Goal: Task Accomplishment & Management: Manage account settings

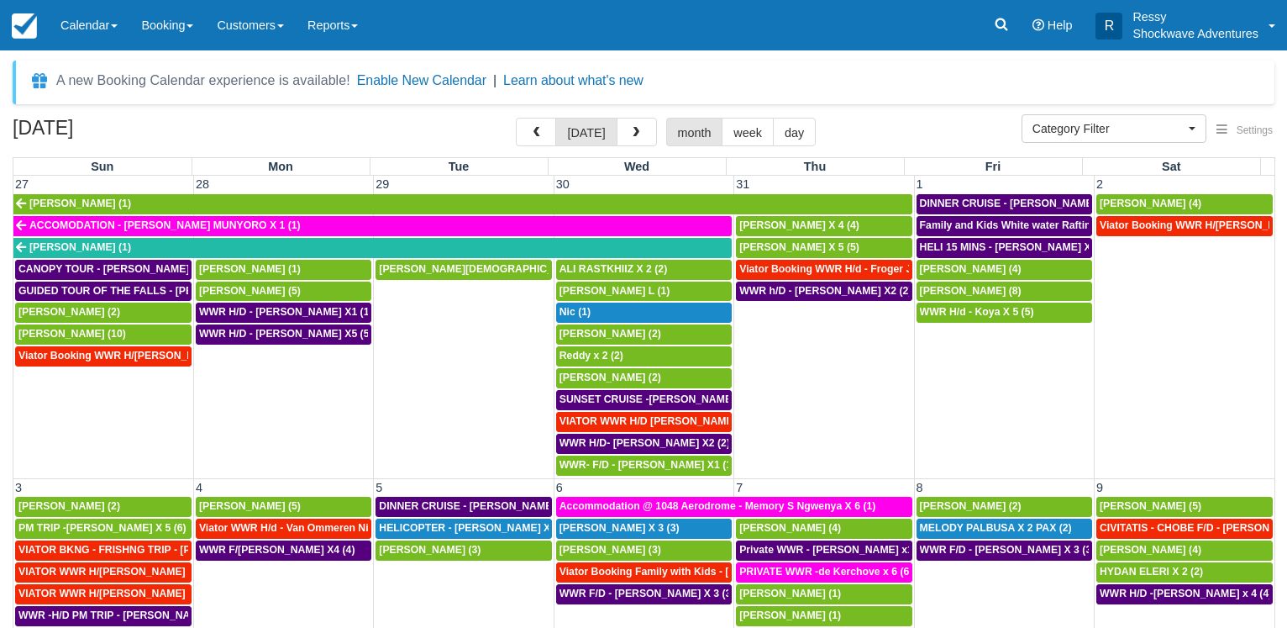
select select
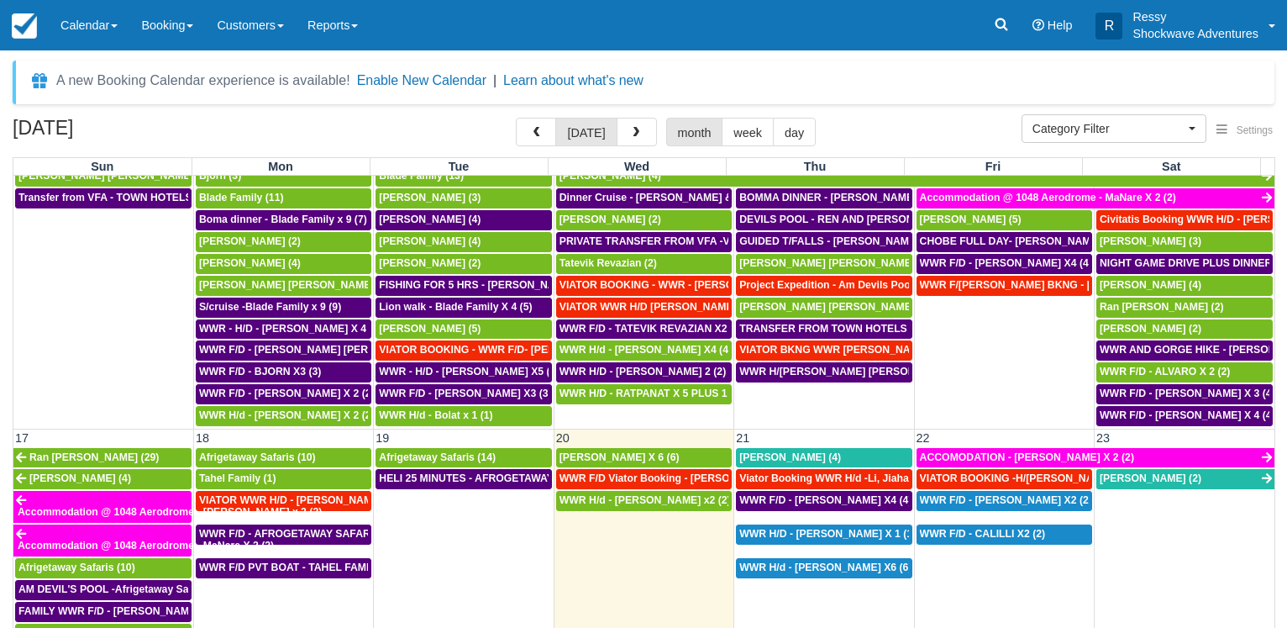
scroll to position [713, 0]
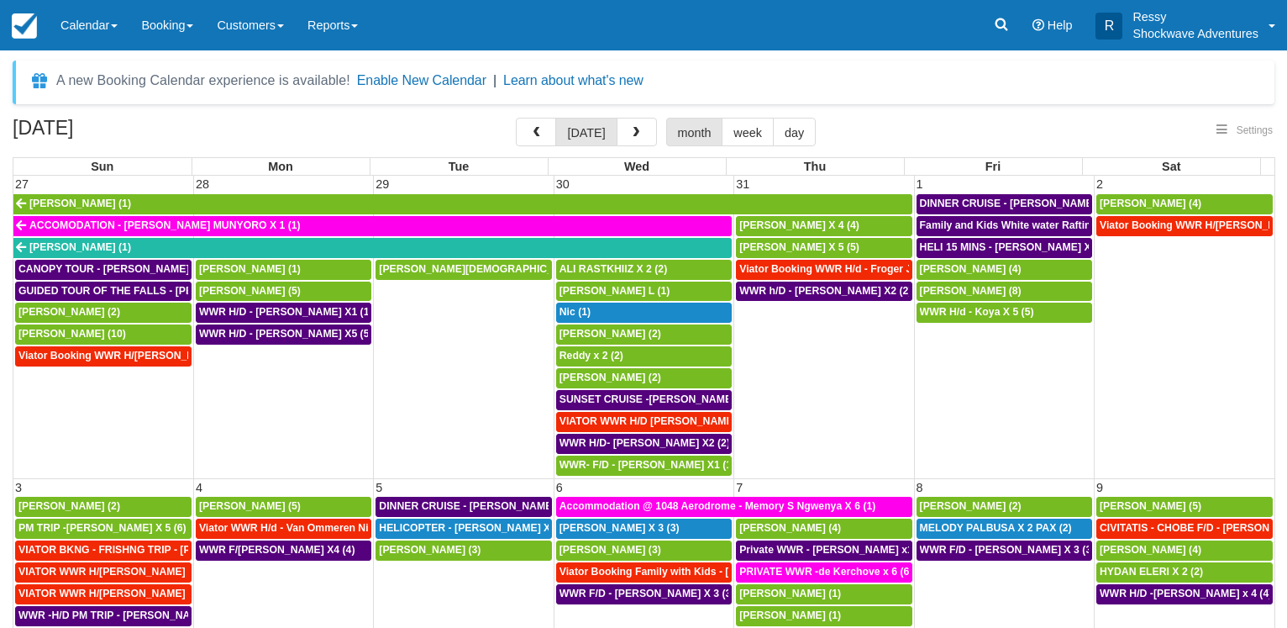
select select
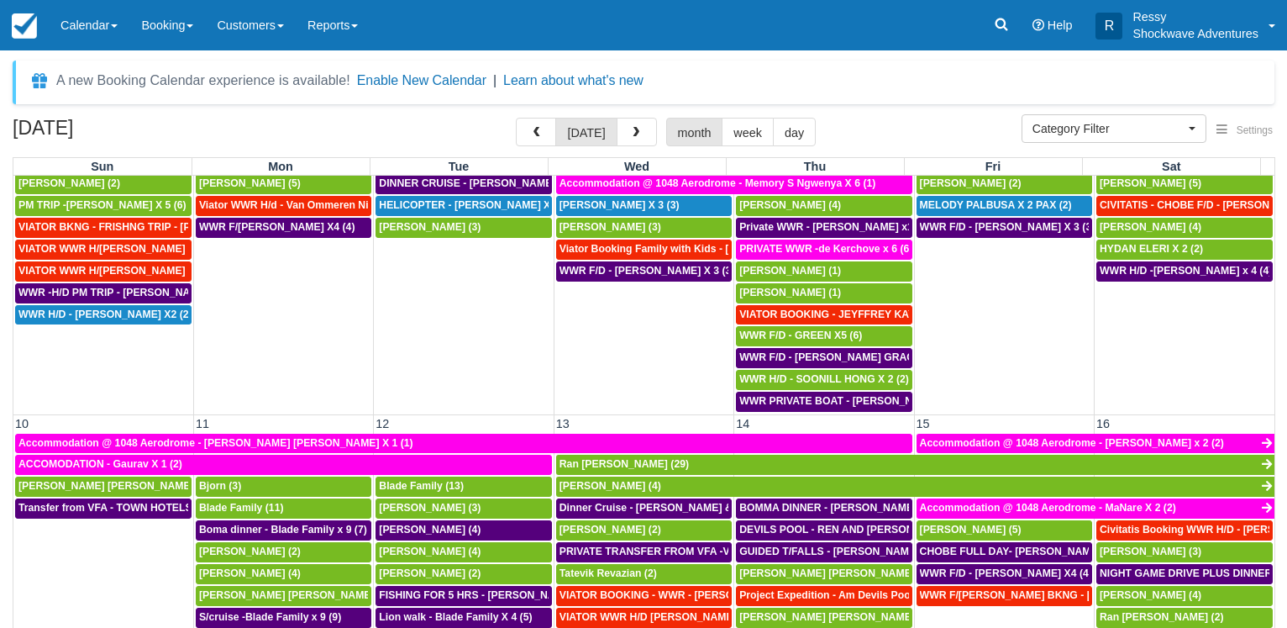
scroll to position [645, 0]
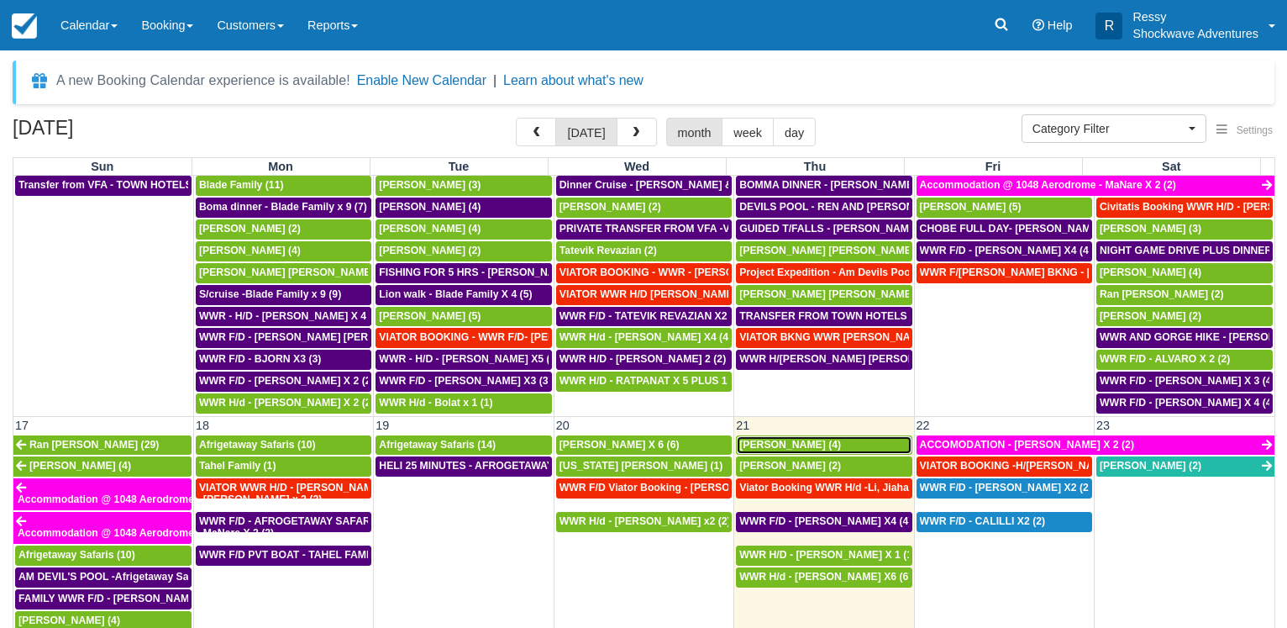
click at [800, 441] on span "[PERSON_NAME] (4)" at bounding box center [790, 445] width 102 height 12
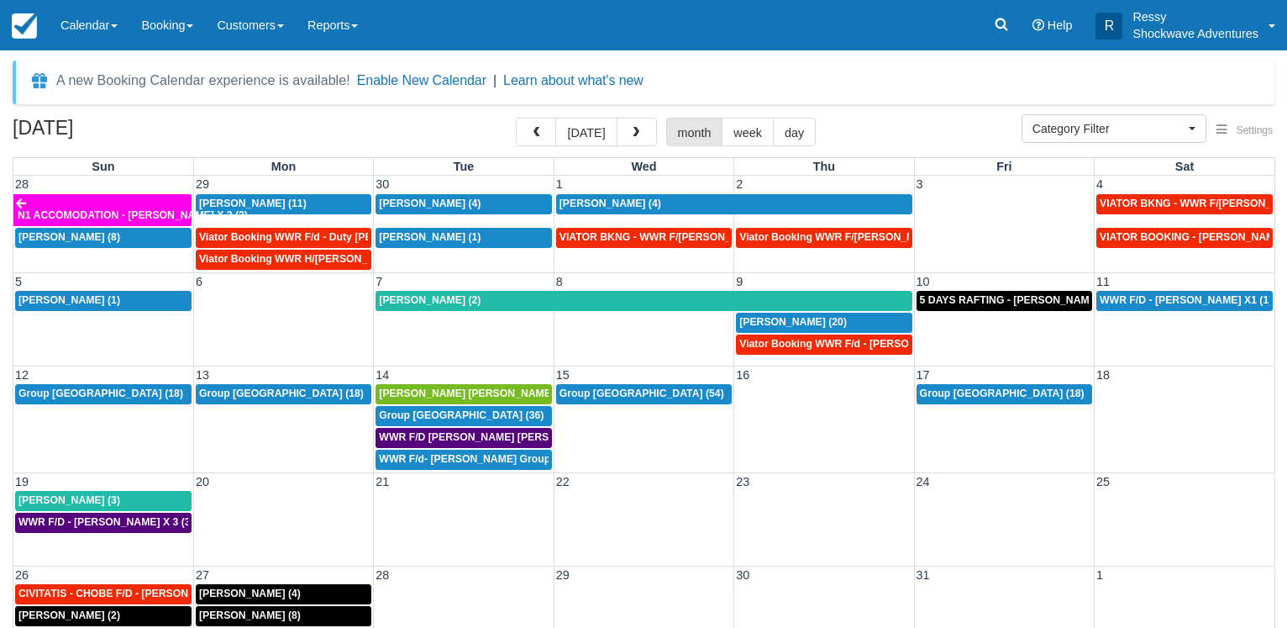
select select
click at [556, 136] on button "button" at bounding box center [536, 132] width 40 height 29
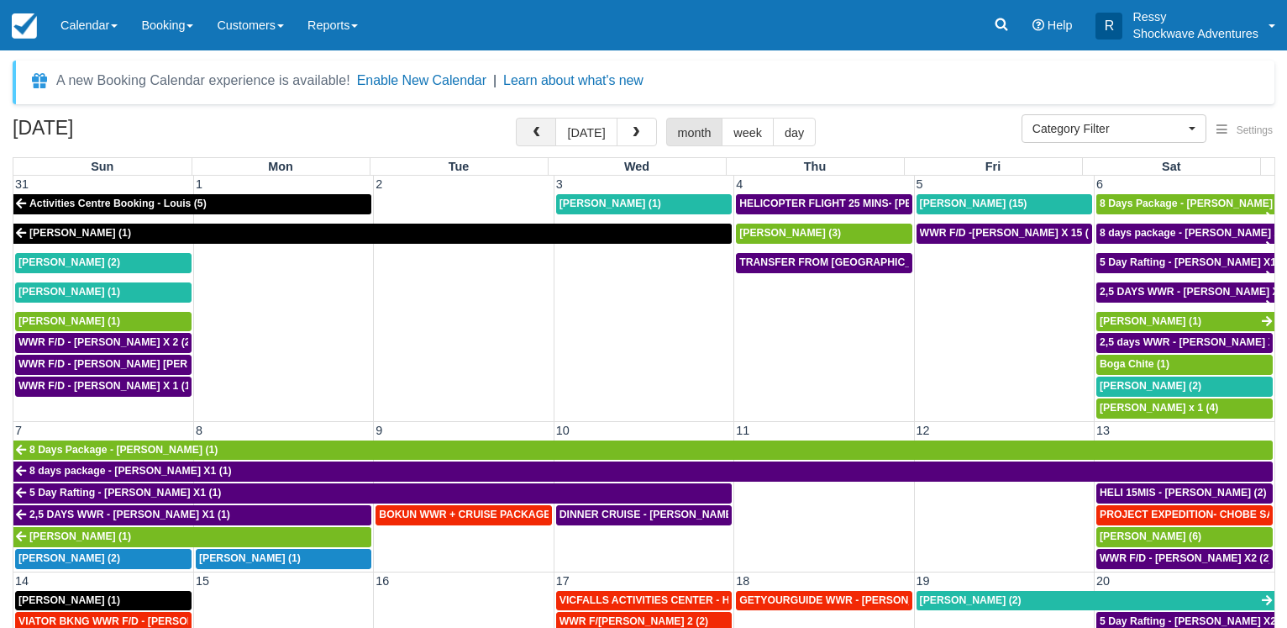
click at [542, 136] on span "button" at bounding box center [536, 133] width 12 height 12
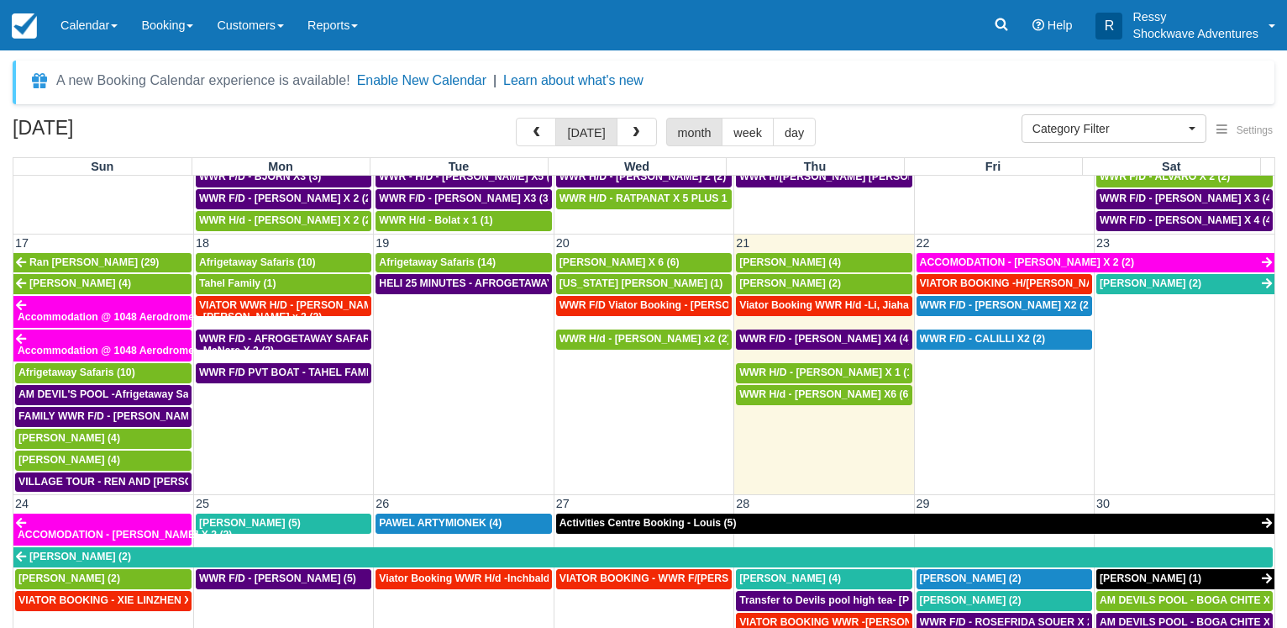
scroll to position [887, 0]
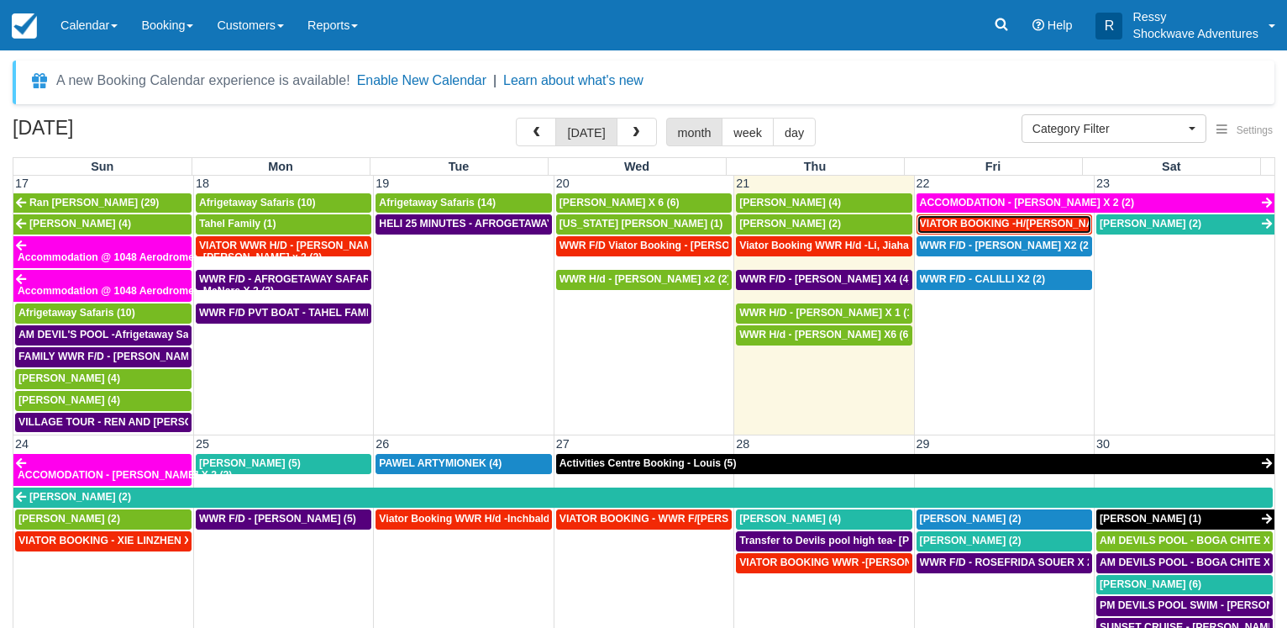
click at [987, 223] on span "VIATOR BOOKING -H/[PERSON_NAME] X 4 (4)" at bounding box center [1033, 224] width 226 height 12
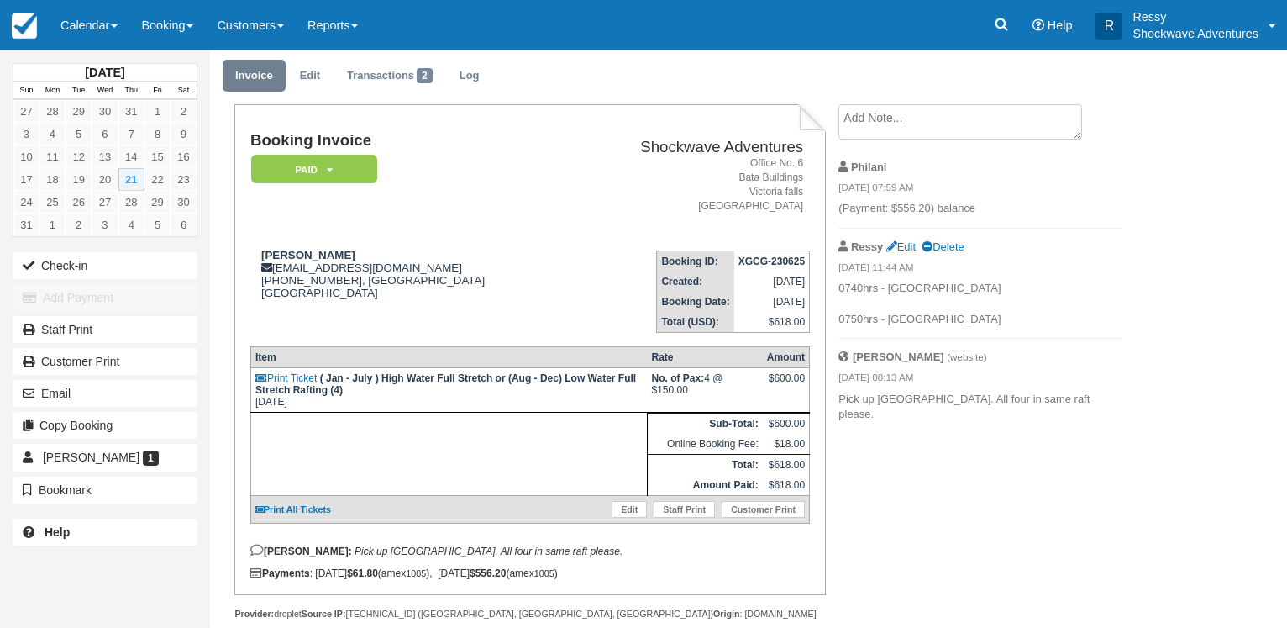
scroll to position [92, 0]
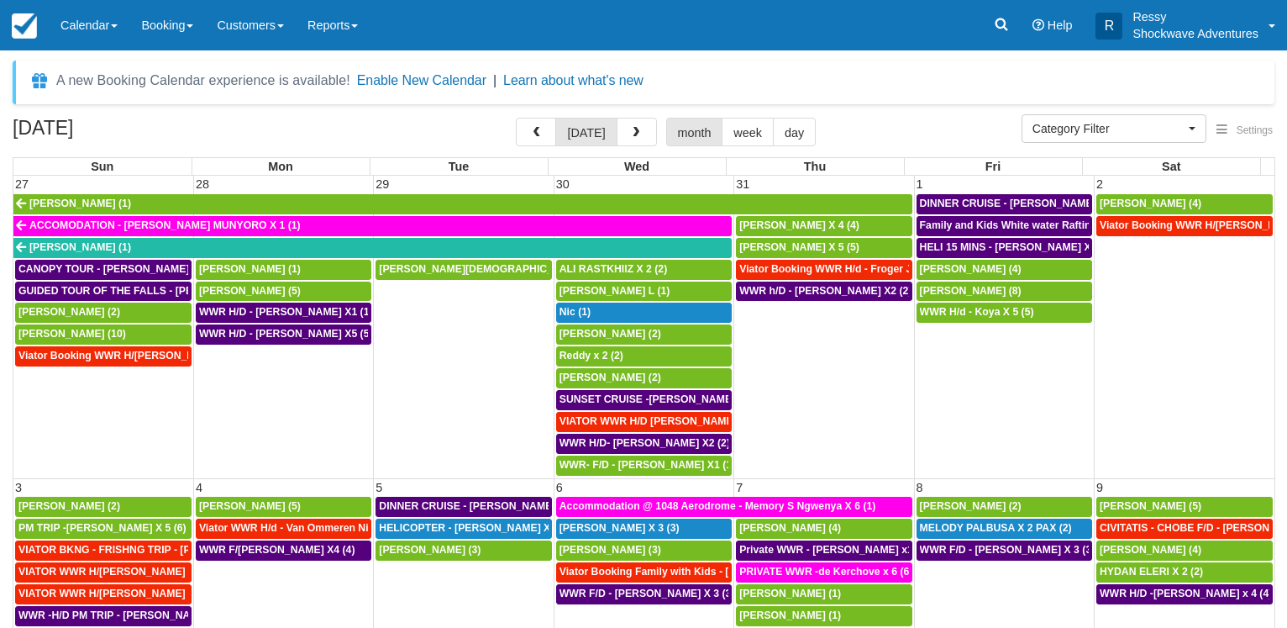
select select
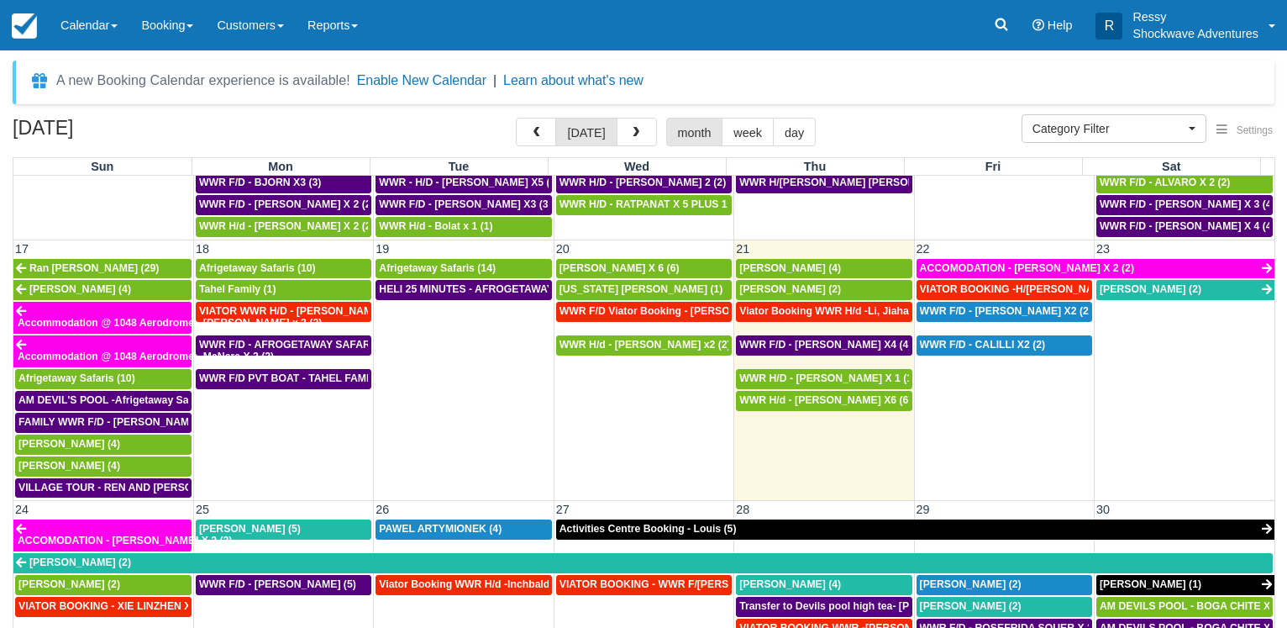
scroll to position [726, 0]
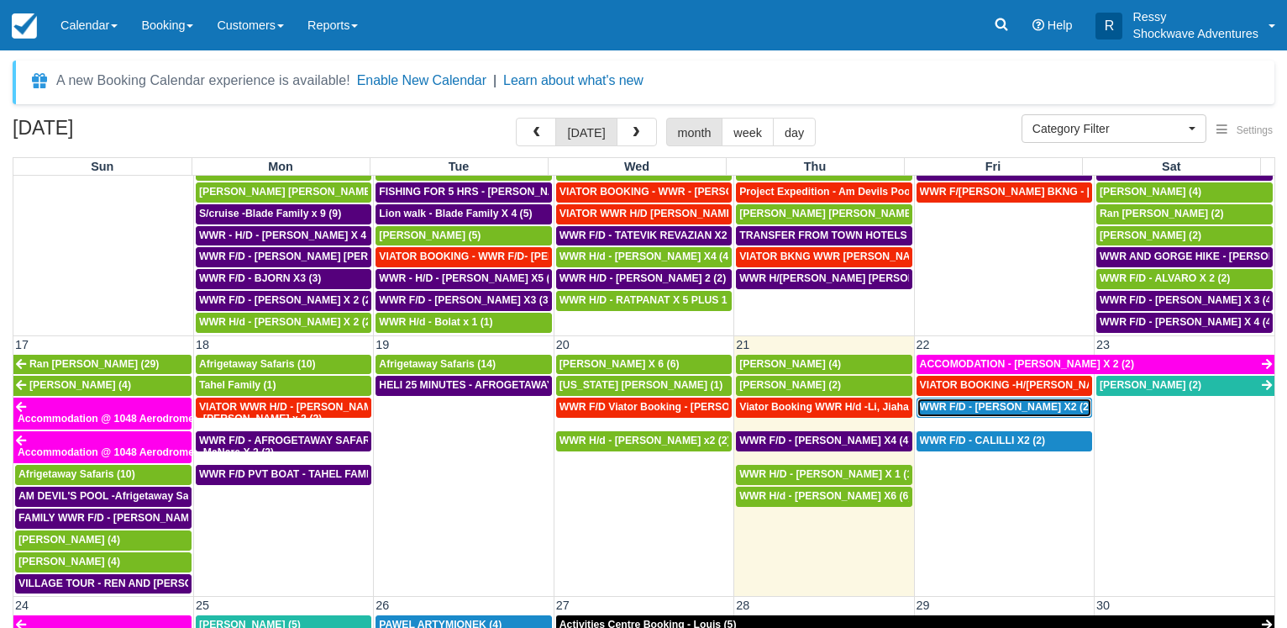
click at [1007, 408] on span "WWR F/D - [PERSON_NAME] X2 (2)" at bounding box center [1006, 407] width 172 height 12
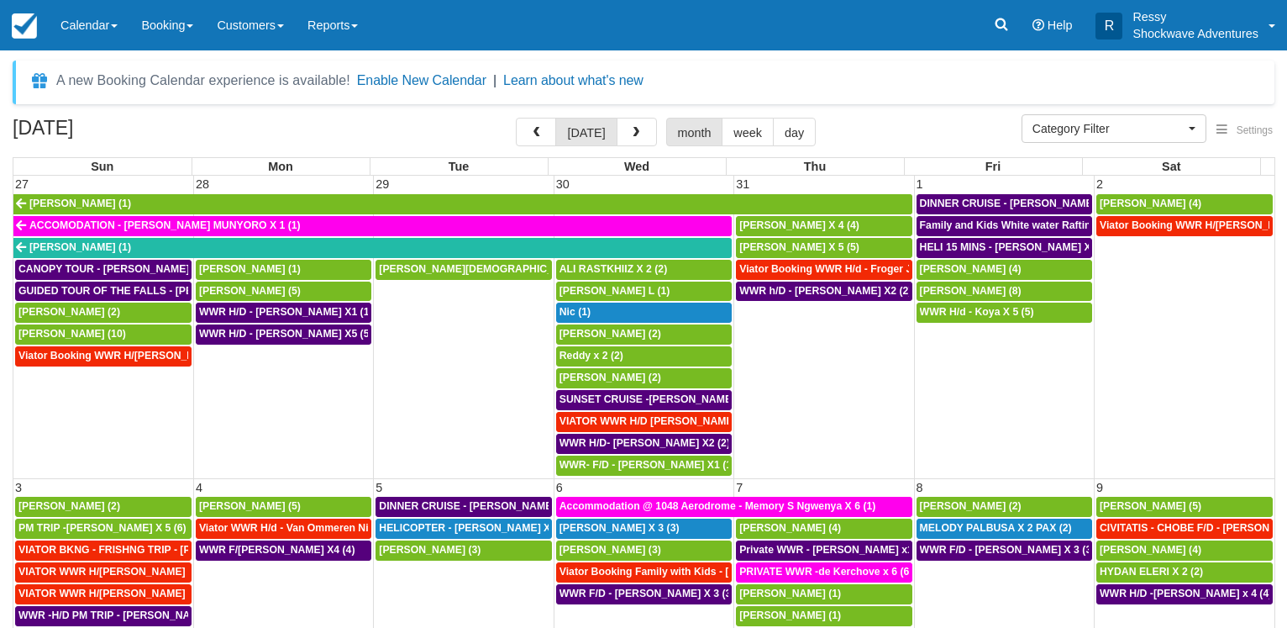
select select
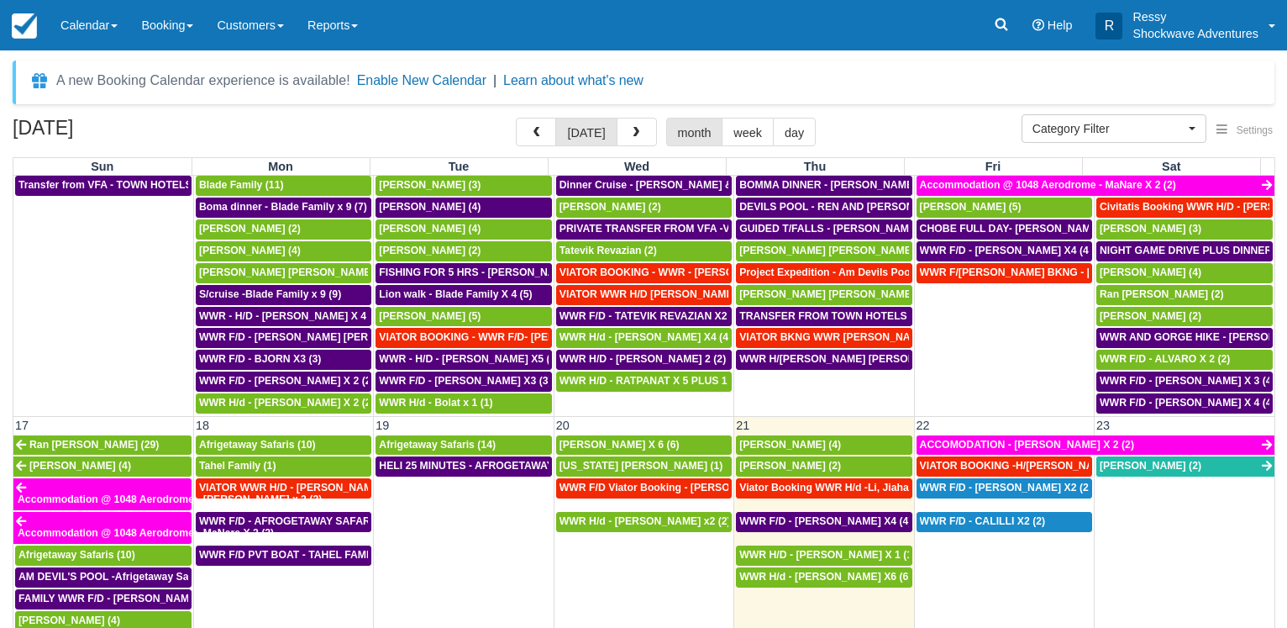
scroll to position [726, 0]
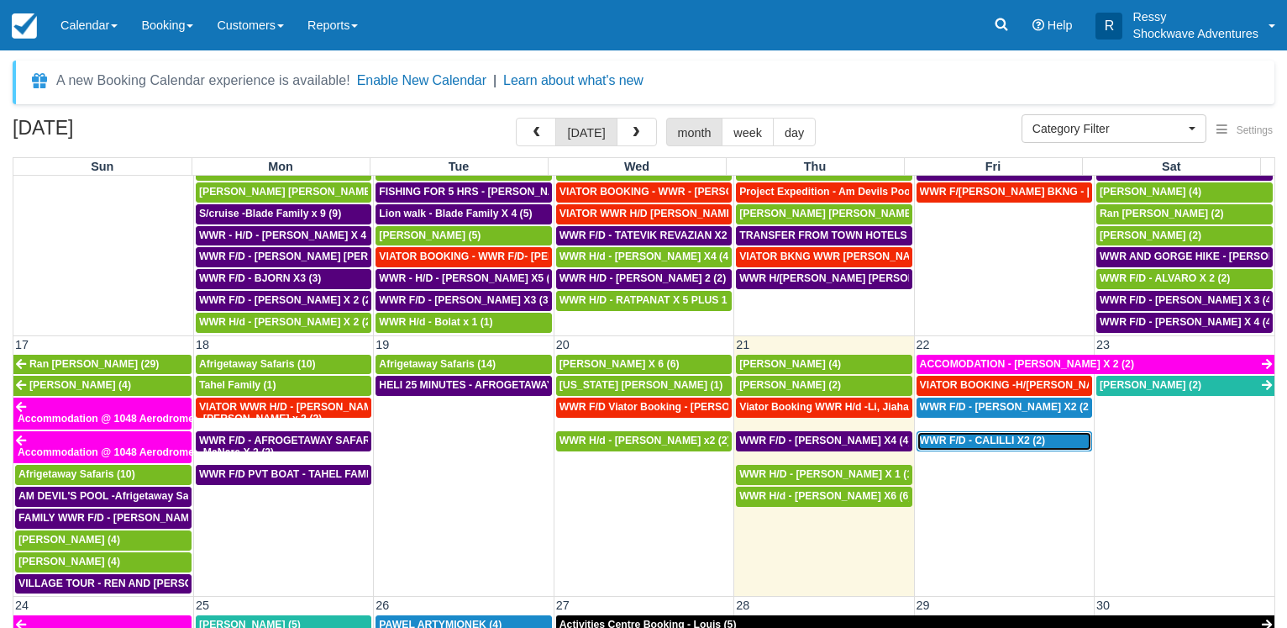
click at [986, 448] on div "WWR F/D - CALILLI X2 (2)" at bounding box center [1004, 440] width 169 height 13
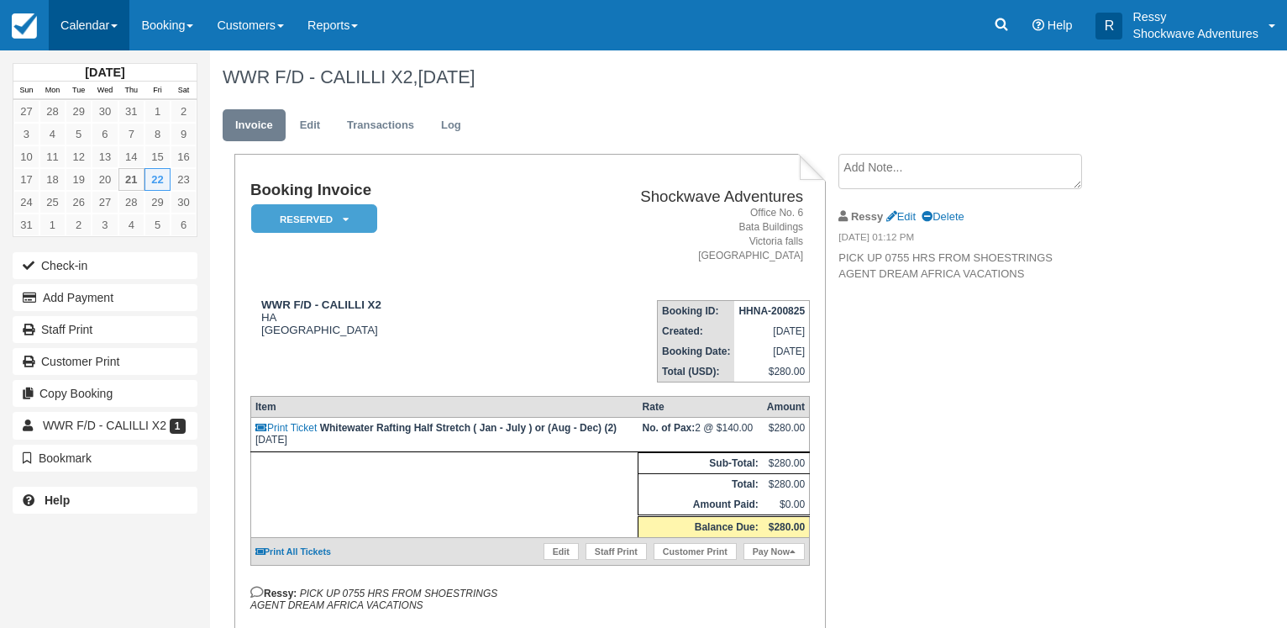
click at [107, 29] on link "Calendar" at bounding box center [89, 25] width 81 height 50
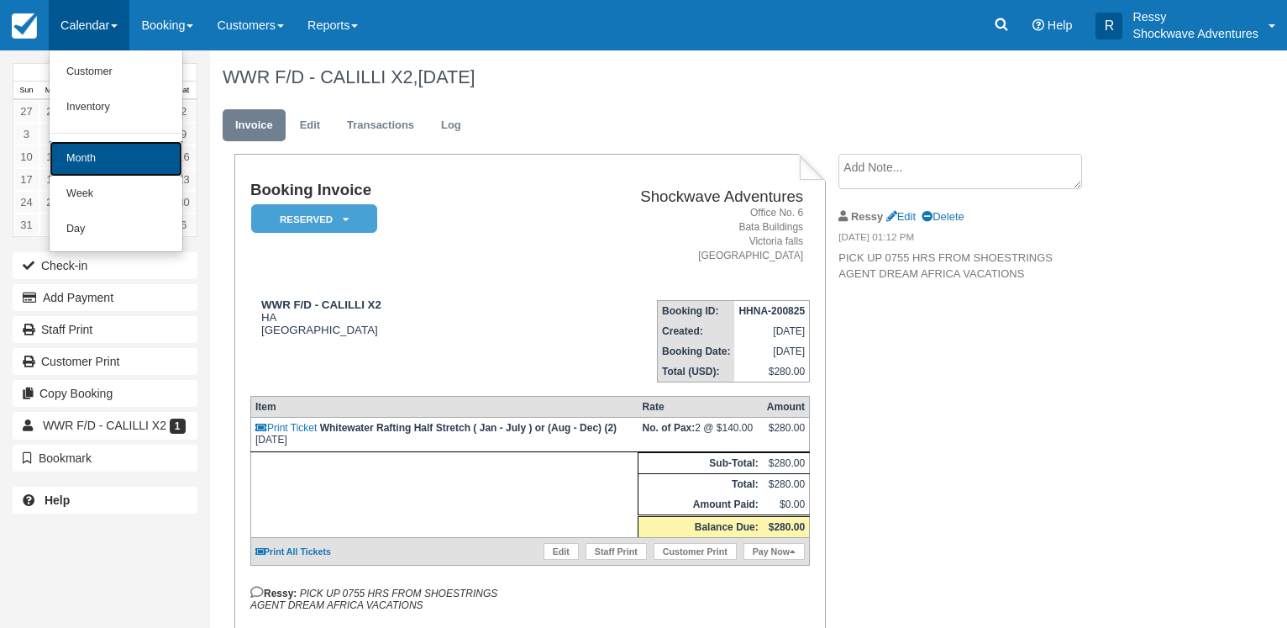
click at [89, 155] on link "Month" at bounding box center [116, 158] width 133 height 35
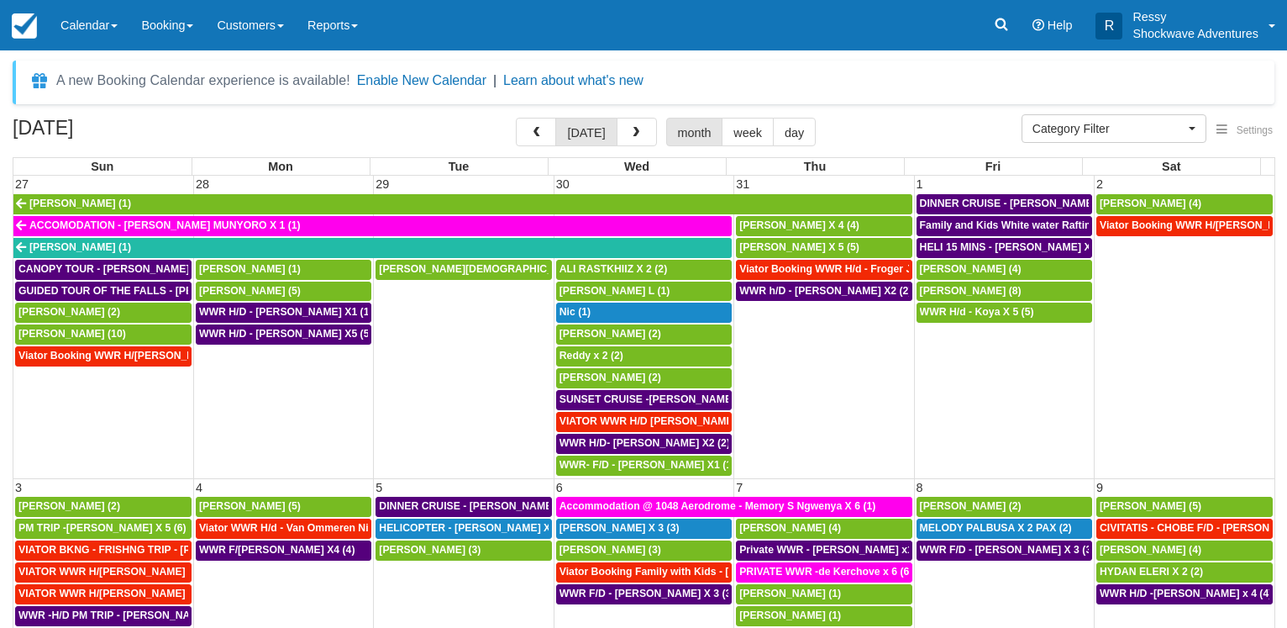
select select
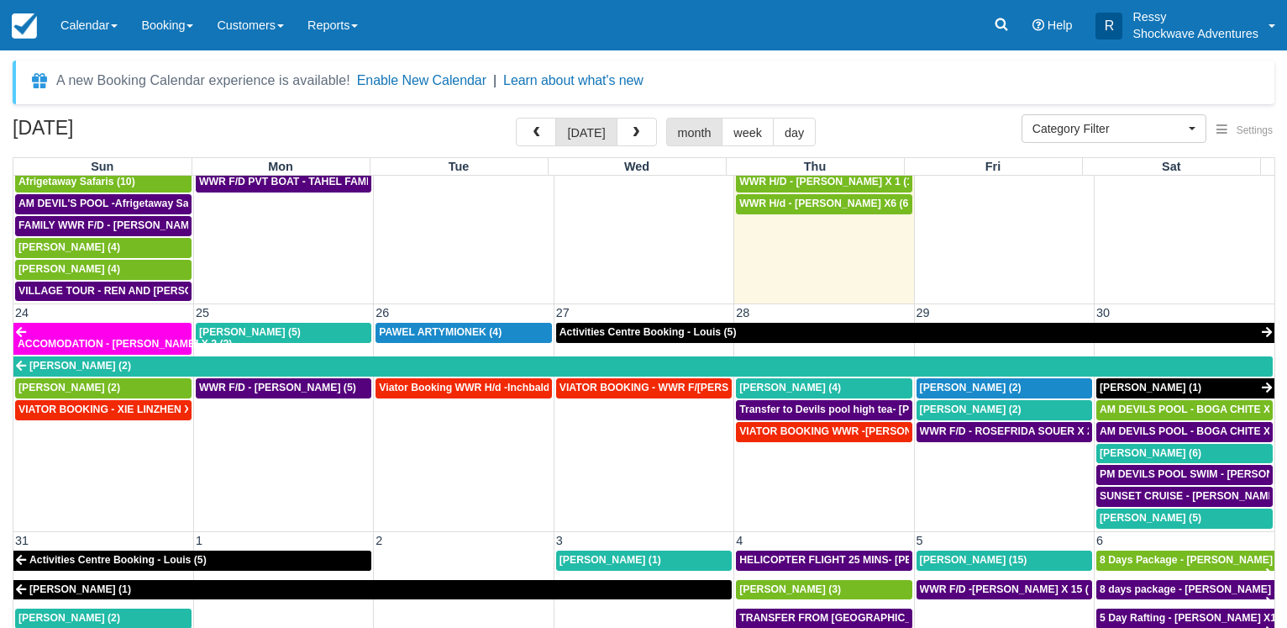
scroll to position [1036, 0]
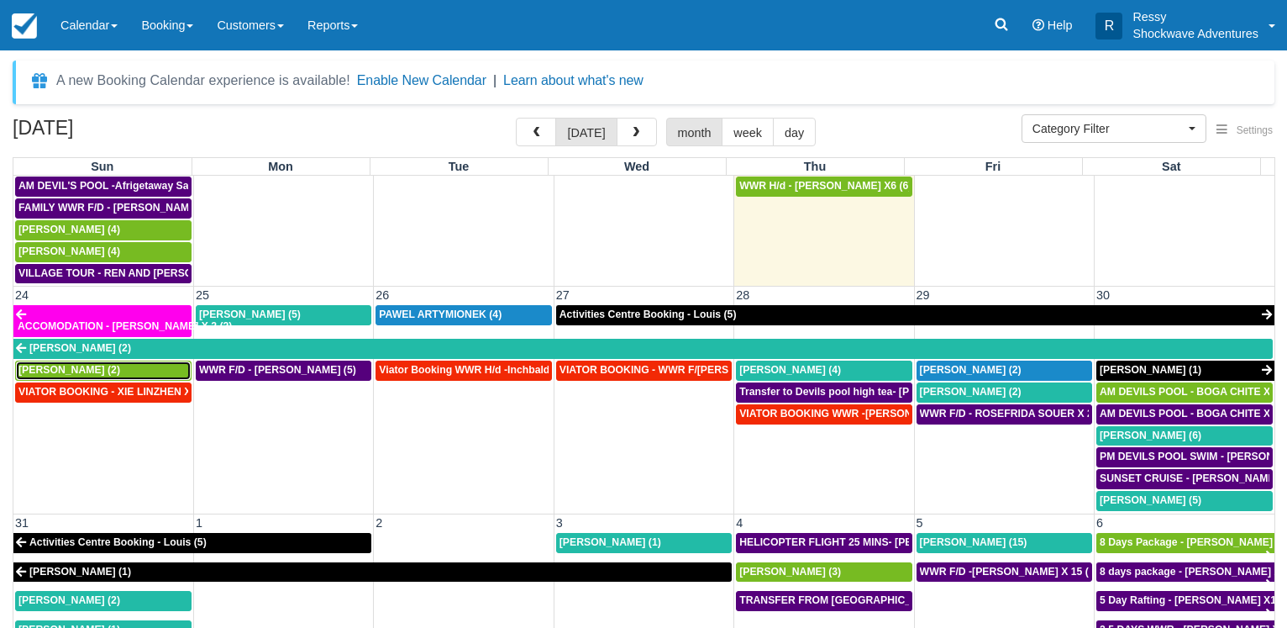
click at [123, 369] on div "Sharan Vasanadu (2)" at bounding box center [103, 370] width 170 height 13
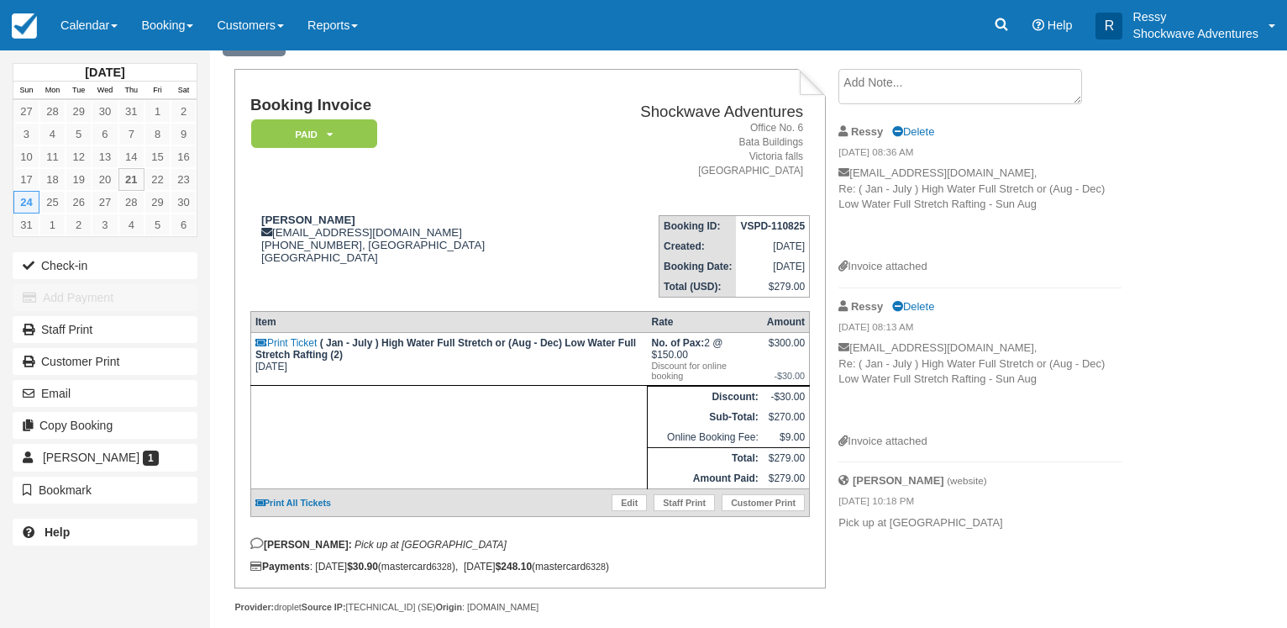
scroll to position [123, 0]
